Goal: Information Seeking & Learning: Learn about a topic

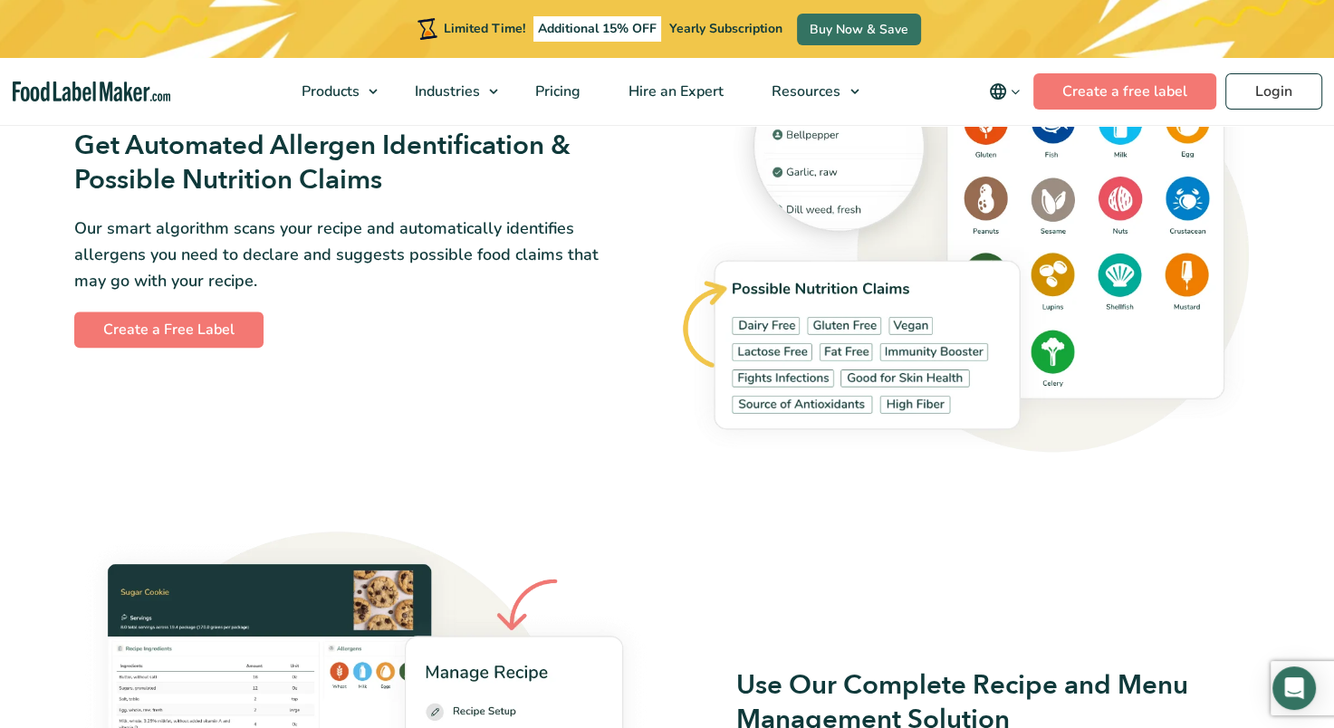
scroll to position [2092, 0]
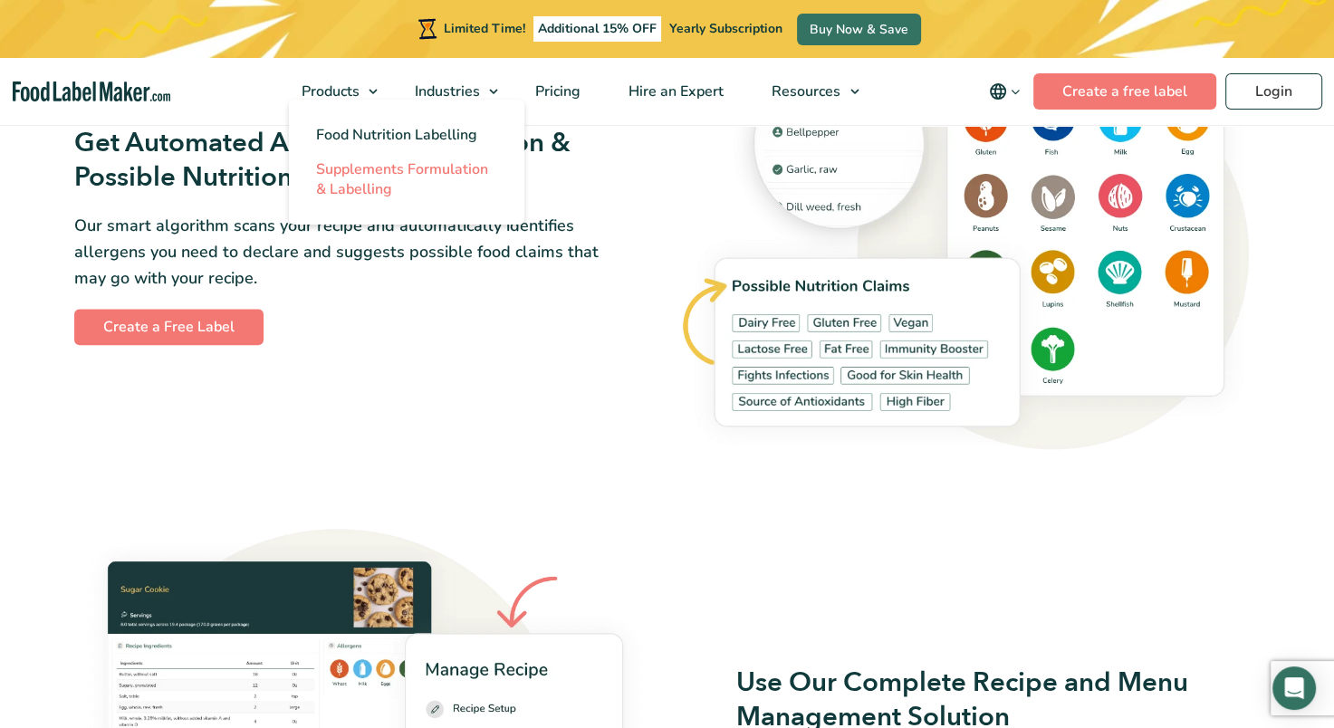
click at [363, 181] on span "Supplements Formulation & Labelling" at bounding box center [402, 179] width 172 height 40
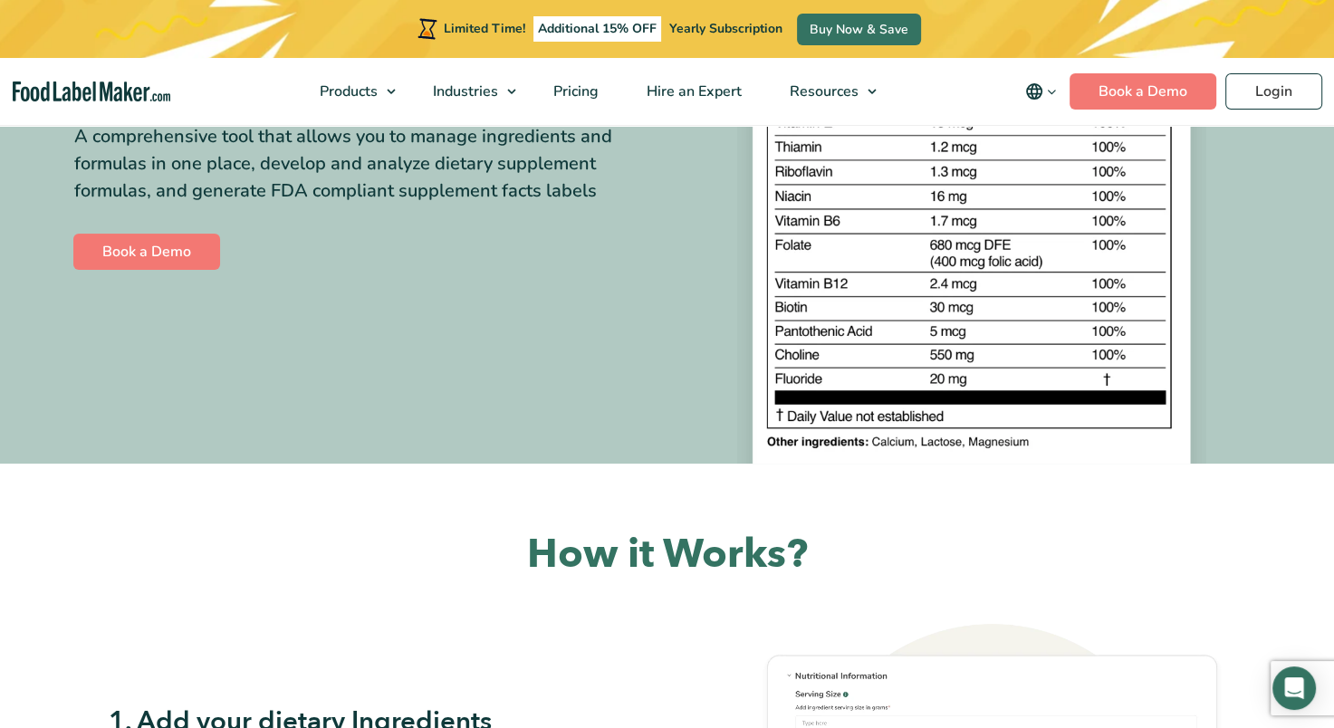
click at [363, 181] on div "A comprehensive tool that allows you to manage ingredients and formulas in one …" at bounding box center [363, 163] width 579 height 81
